Goal: Task Accomplishment & Management: Manage account settings

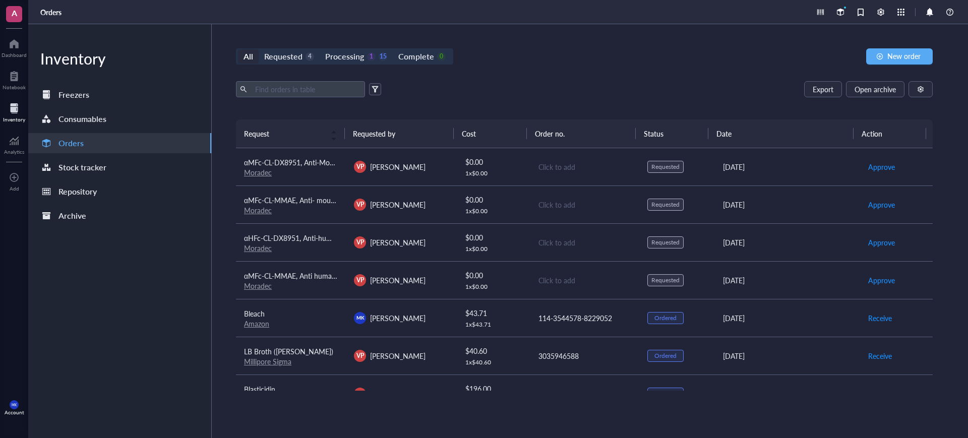
click at [441, 278] on div "VP [PERSON_NAME]" at bounding box center [401, 280] width 94 height 12
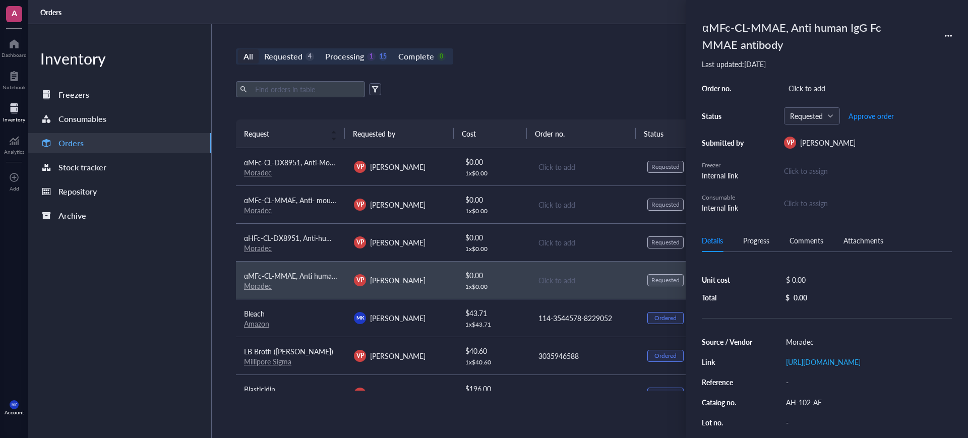
scroll to position [90, 0]
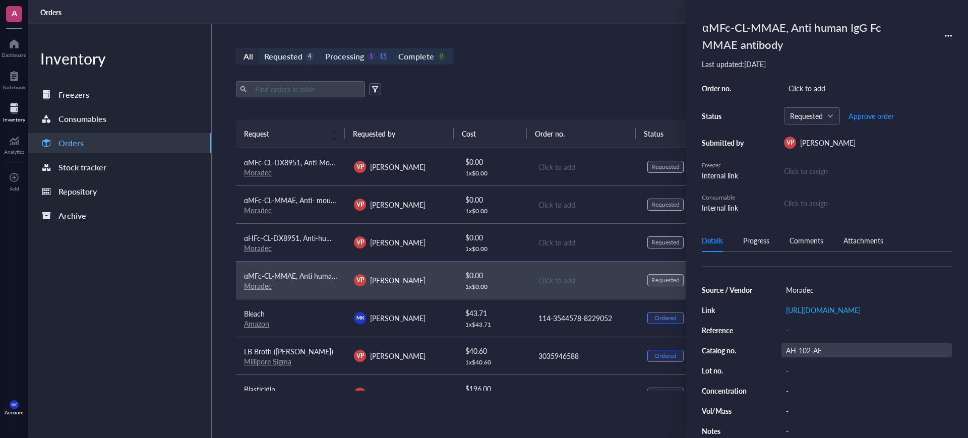
click at [822, 343] on div "AH-102-AE" at bounding box center [867, 350] width 170 height 14
click at [822, 344] on input "AH-102-AE" at bounding box center [804, 350] width 44 height 13
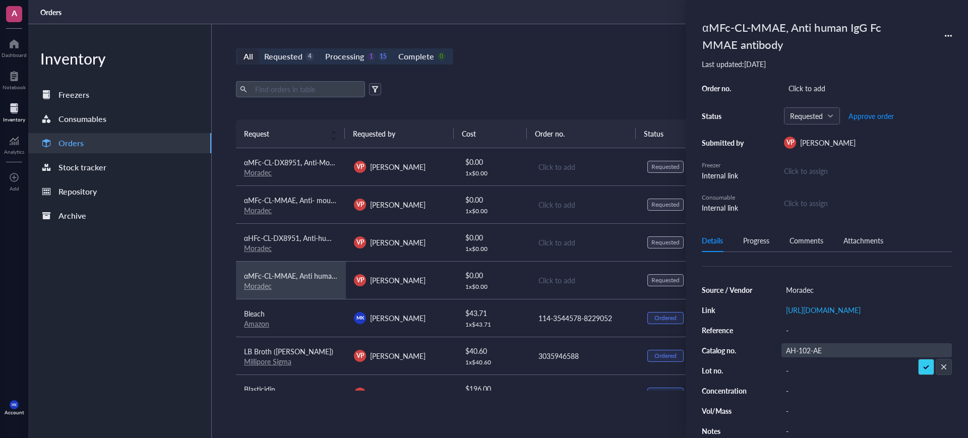
drag, startPoint x: 596, startPoint y: 246, endPoint x: 606, endPoint y: 246, distance: 10.1
click at [596, 246] on div "Click to add" at bounding box center [585, 242] width 93 height 11
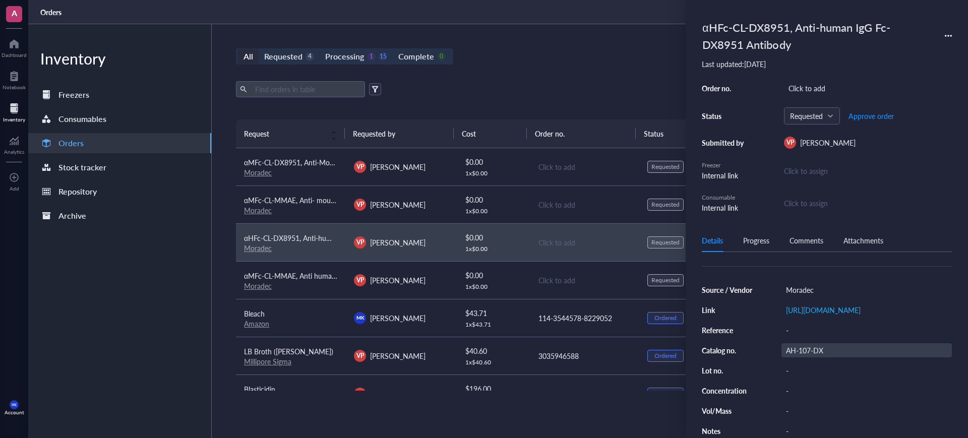
click at [819, 343] on div "AH-107-DX" at bounding box center [867, 350] width 170 height 14
click at [596, 197] on td "Click to add" at bounding box center [585, 205] width 110 height 38
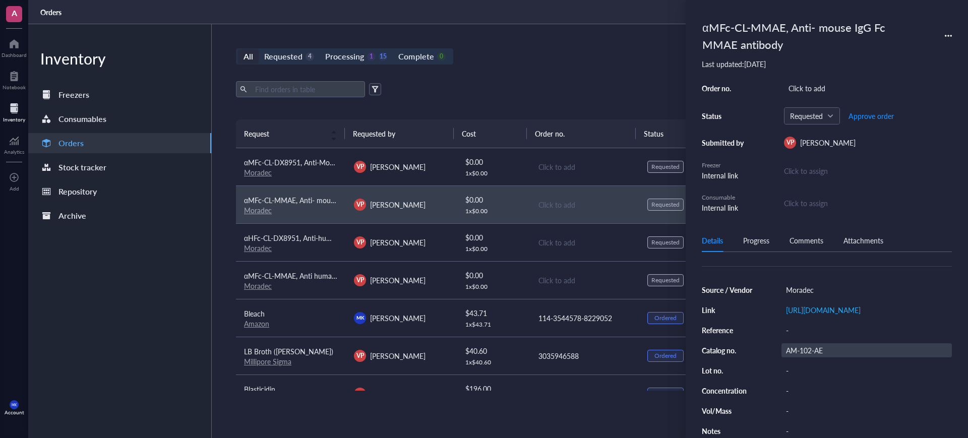
click at [807, 345] on div "AM-102-AE" at bounding box center [867, 350] width 170 height 14
click at [497, 172] on div "1 x $ 0.00" at bounding box center [494, 173] width 56 height 8
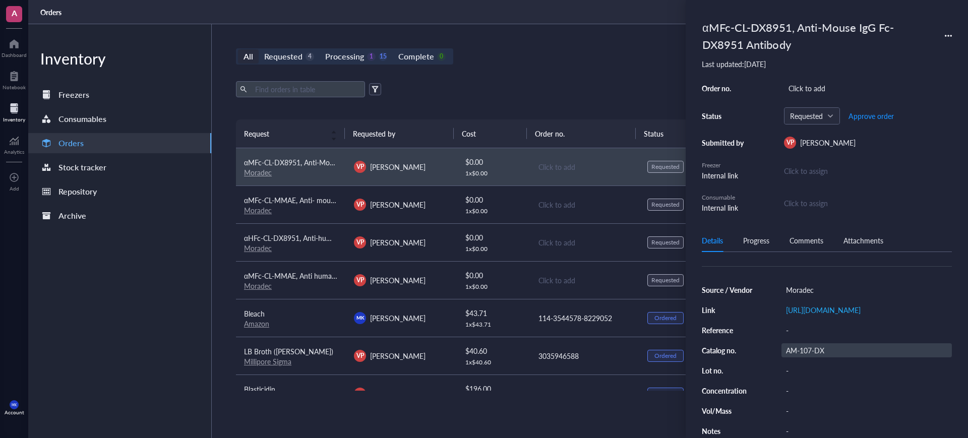
click at [802, 345] on div "AM-107-DX" at bounding box center [867, 350] width 170 height 14
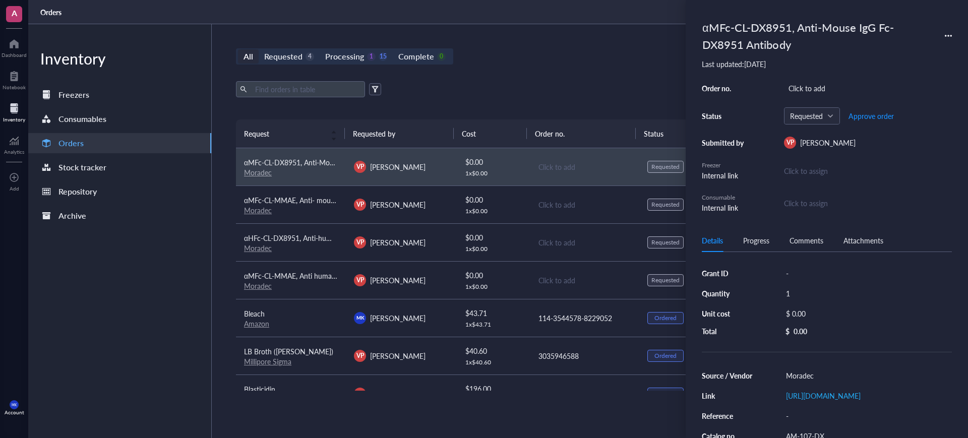
click at [561, 70] on div "All Requested 4 Processing 1 15 Complete 0 New order Export Open archive Reques…" at bounding box center [584, 231] width 745 height 414
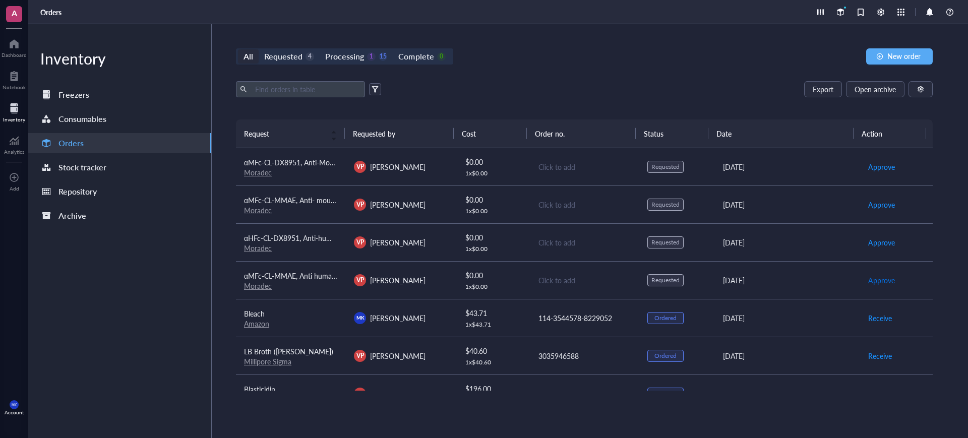
click at [871, 278] on span "Approve" at bounding box center [882, 280] width 27 height 11
drag, startPoint x: 870, startPoint y: 245, endPoint x: 871, endPoint y: 237, distance: 7.7
click at [870, 244] on span "Approve" at bounding box center [882, 242] width 27 height 11
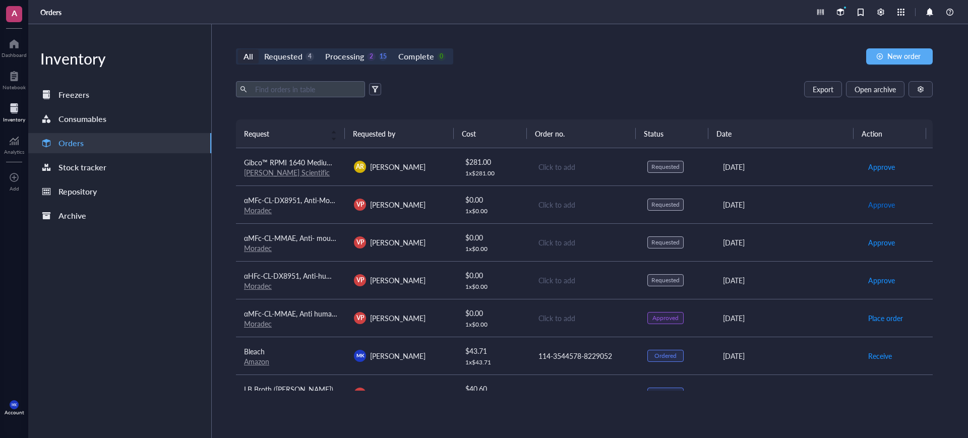
click at [877, 208] on span "Approve" at bounding box center [882, 204] width 27 height 11
click at [871, 163] on span "Approve" at bounding box center [882, 166] width 27 height 11
click at [877, 244] on span "Approve" at bounding box center [882, 242] width 27 height 11
click at [617, 164] on div "Click to add" at bounding box center [585, 166] width 93 height 11
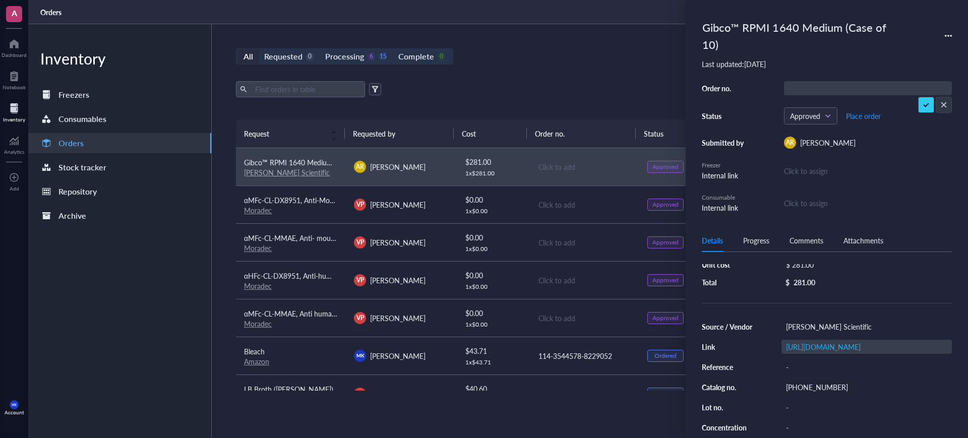
scroll to position [63, 0]
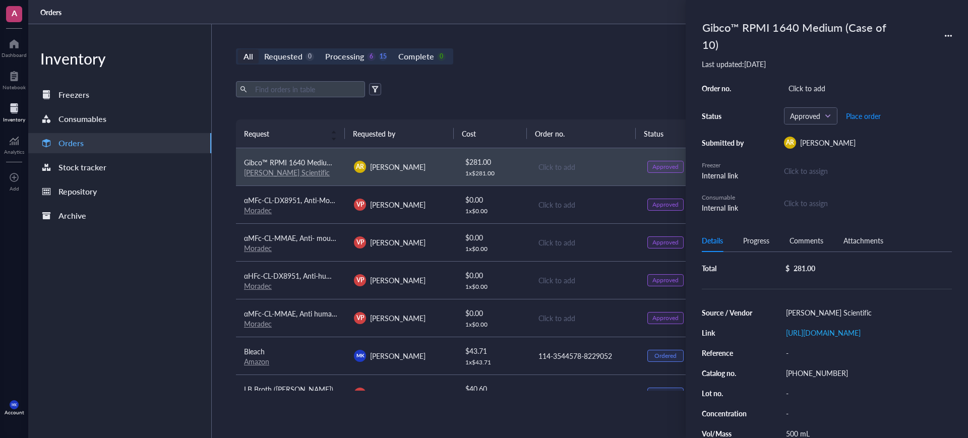
click at [620, 63] on div "All Requested 0 Processing 6 15 Complete 0 New order" at bounding box center [584, 56] width 697 height 16
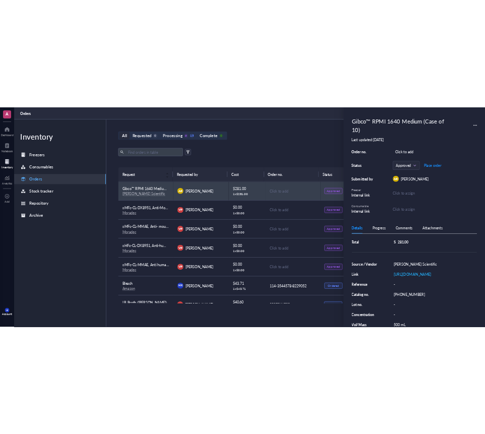
scroll to position [0, 0]
